Goal: Transaction & Acquisition: Subscribe to service/newsletter

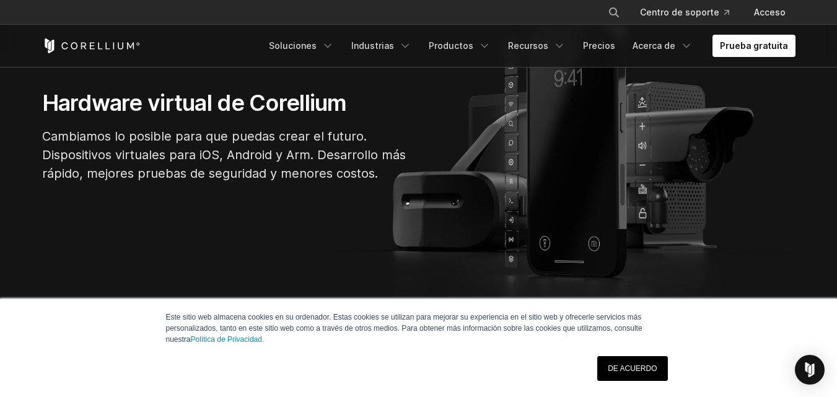
click at [616, 366] on font "DE ACUERDO" at bounding box center [632, 368] width 49 height 9
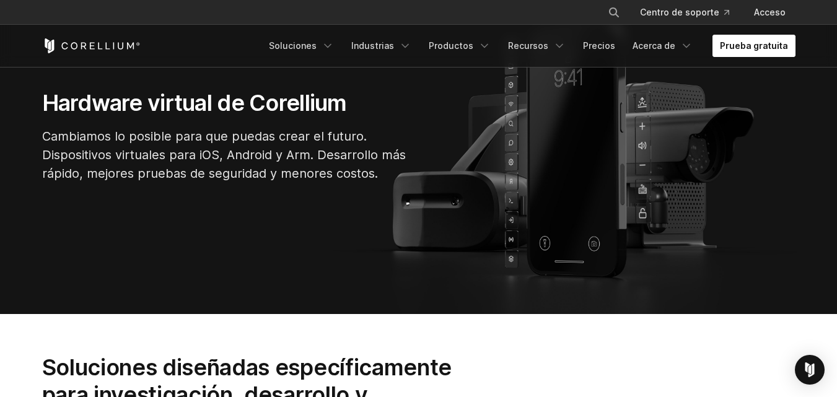
click at [752, 48] on font "Prueba gratuita" at bounding box center [754, 45] width 68 height 11
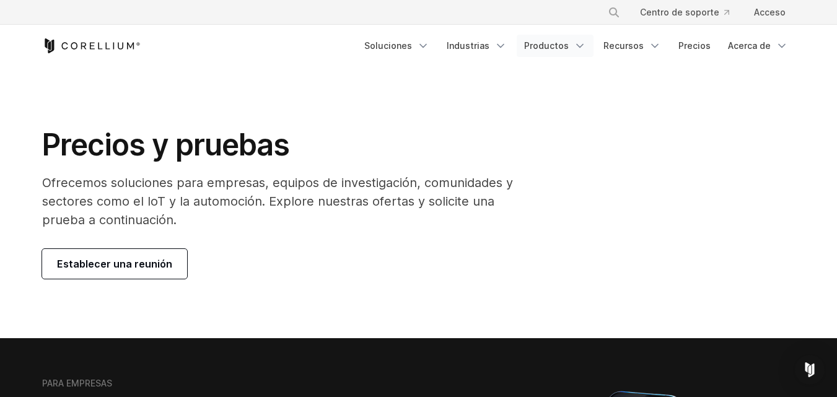
click at [575, 48] on link "Productos" at bounding box center [555, 46] width 77 height 22
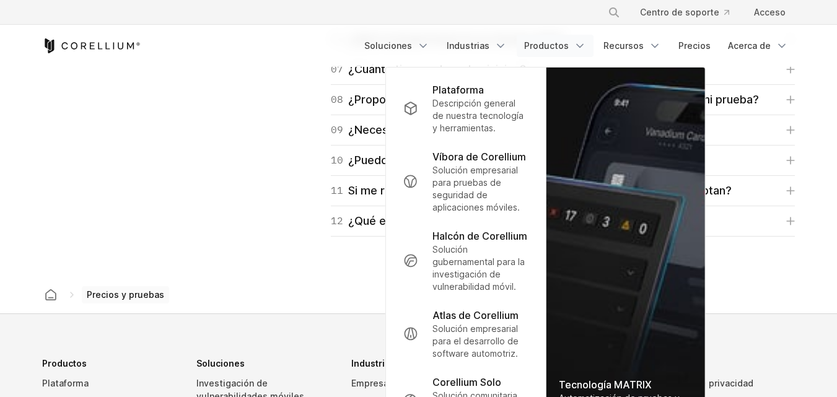
scroll to position [2119, 0]
